Goal: Task Accomplishment & Management: Use online tool/utility

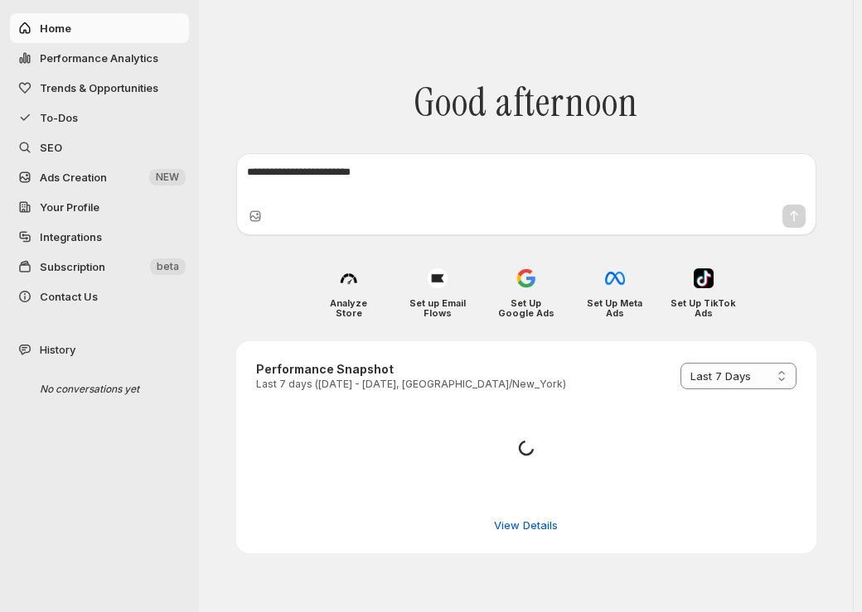
select select "*********"
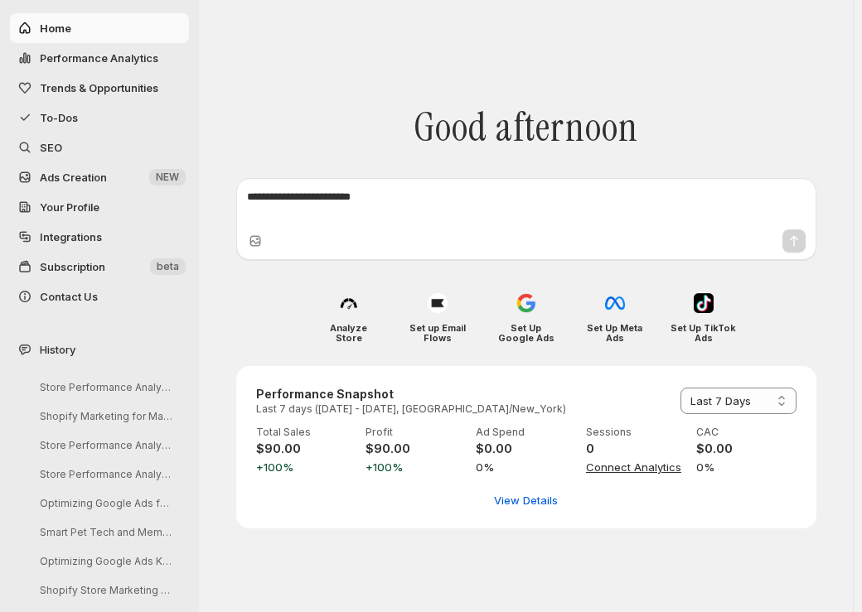
click at [142, 248] on link "Integrations" at bounding box center [99, 237] width 179 height 30
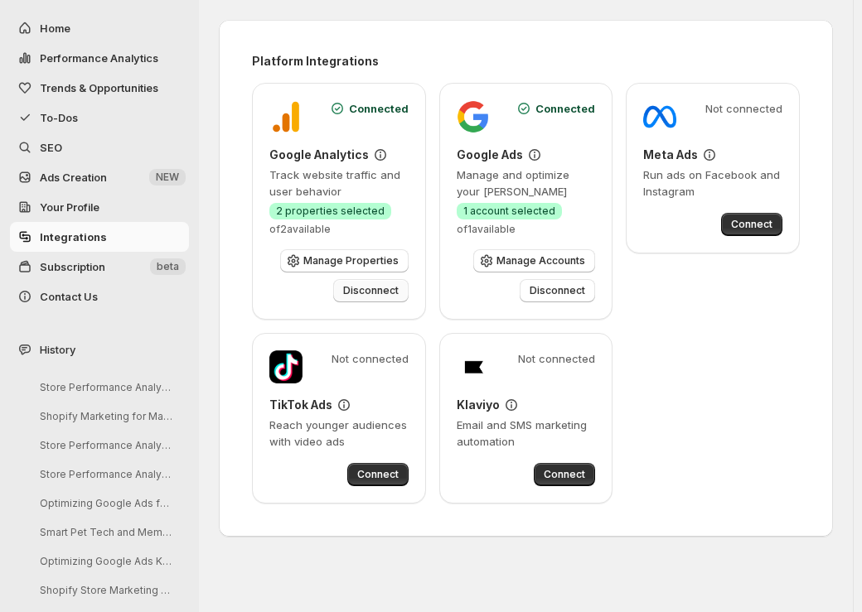
click at [382, 288] on span "Disconnect" at bounding box center [371, 290] width 56 height 13
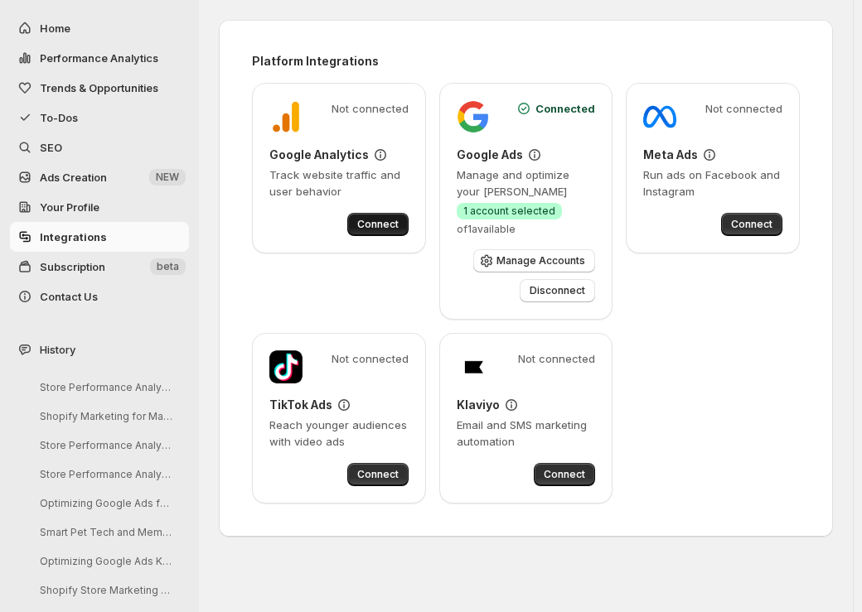
click at [378, 232] on button "Connect" at bounding box center [377, 224] width 61 height 23
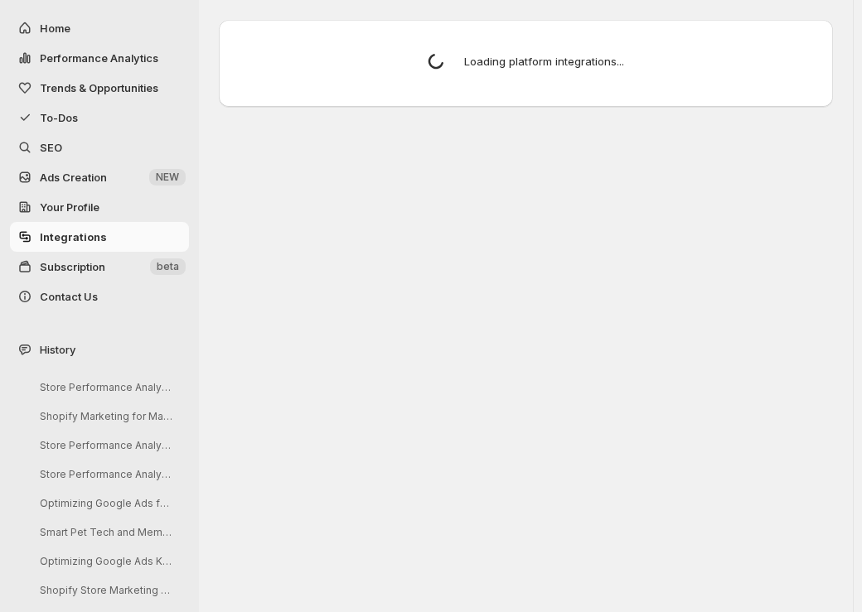
click at [576, 297] on div "Choose how to select products for your blog articles Smart Selection AI picks t…" at bounding box center [526, 306] width 654 height 612
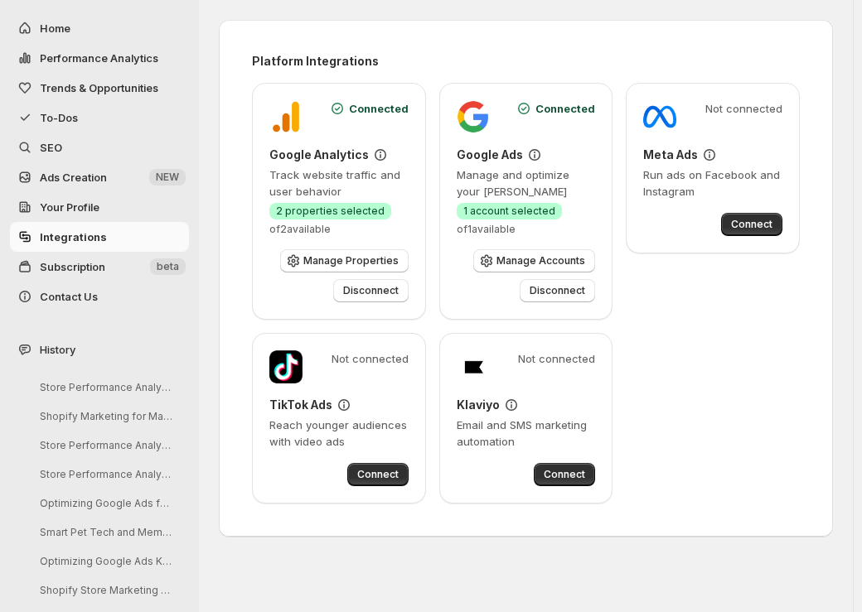
click at [576, 292] on span "Disconnect" at bounding box center [557, 290] width 56 height 13
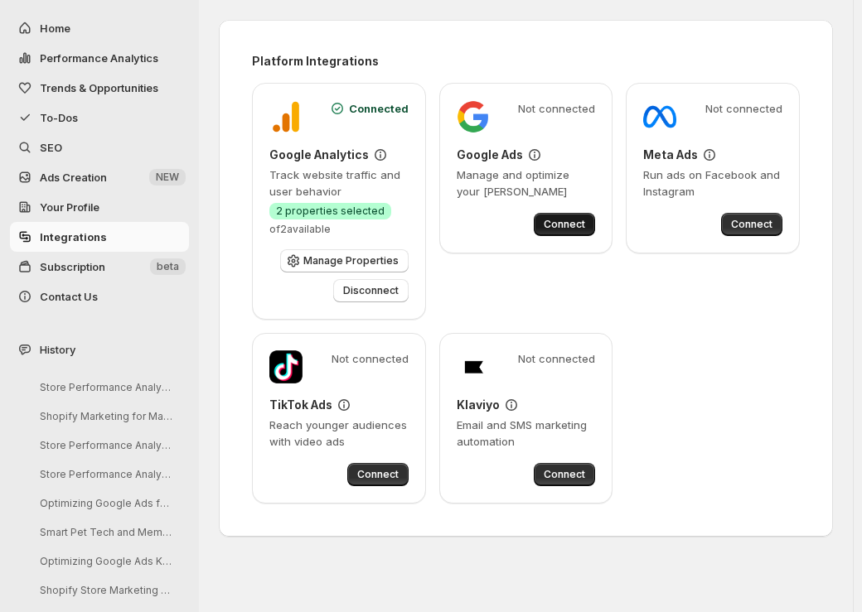
click at [584, 227] on span "Connect" at bounding box center [563, 224] width 41 height 13
